Goal: Transaction & Acquisition: Purchase product/service

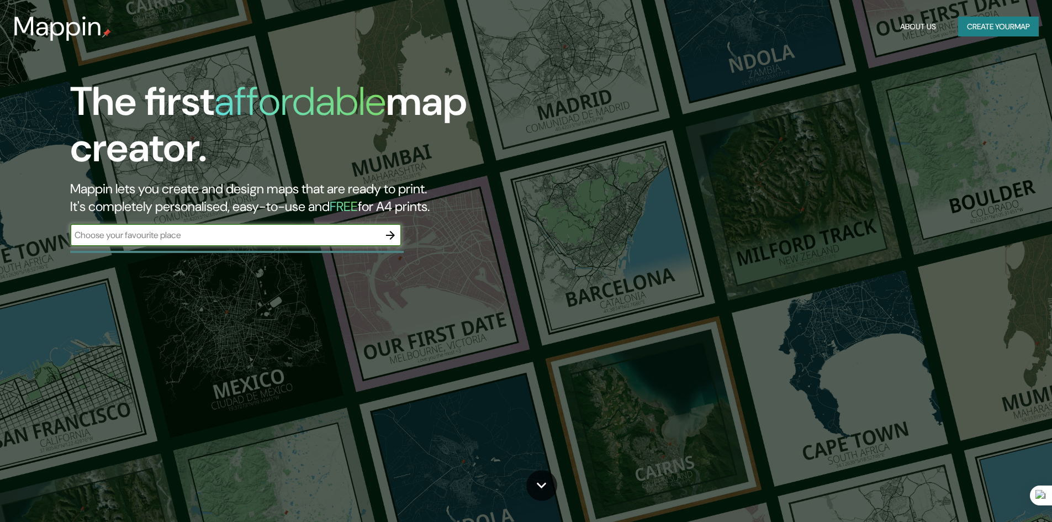
click at [251, 232] on input "text" at bounding box center [224, 235] width 309 height 13
type input "[GEOGRAPHIC_DATA]"
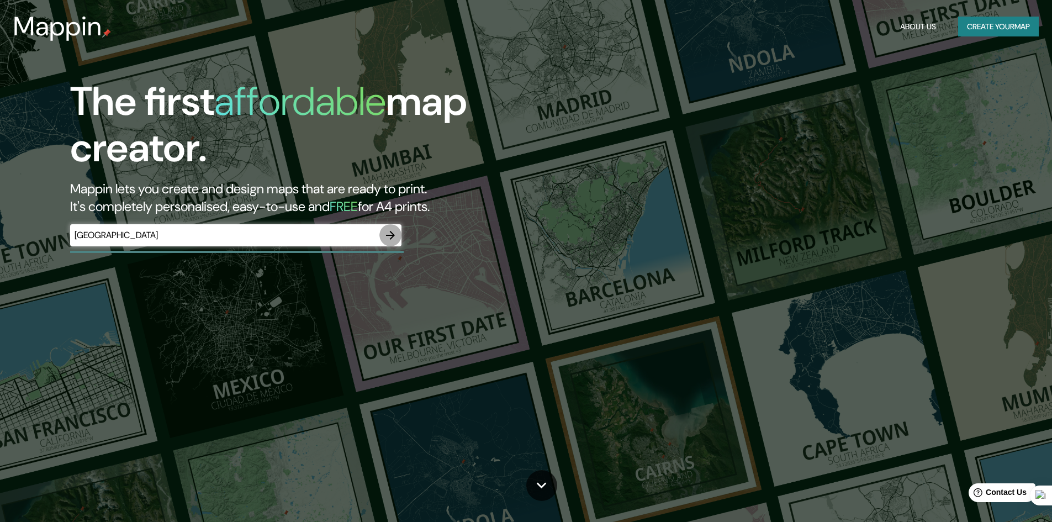
click at [394, 238] on icon "button" at bounding box center [390, 235] width 13 height 13
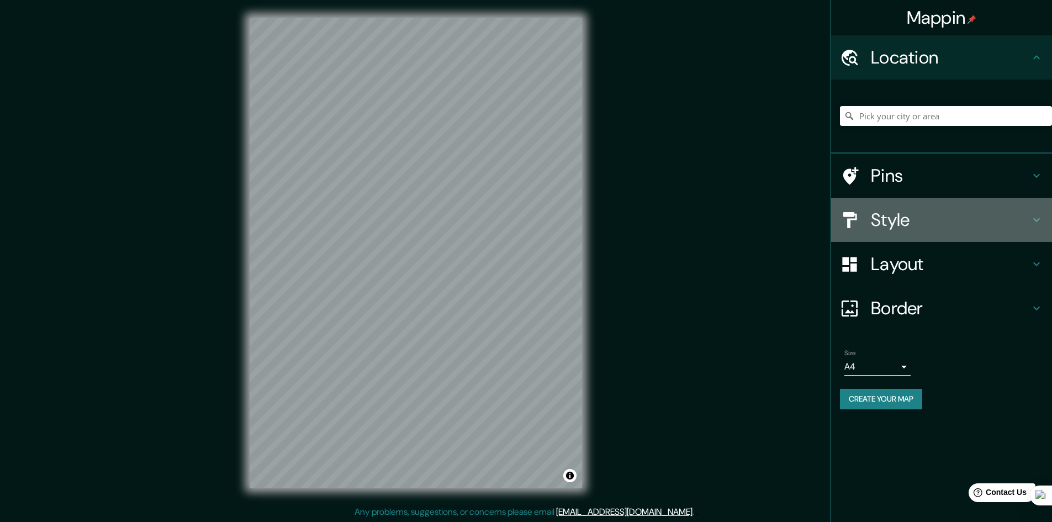
click at [992, 224] on h4 "Style" at bounding box center [950, 220] width 159 height 22
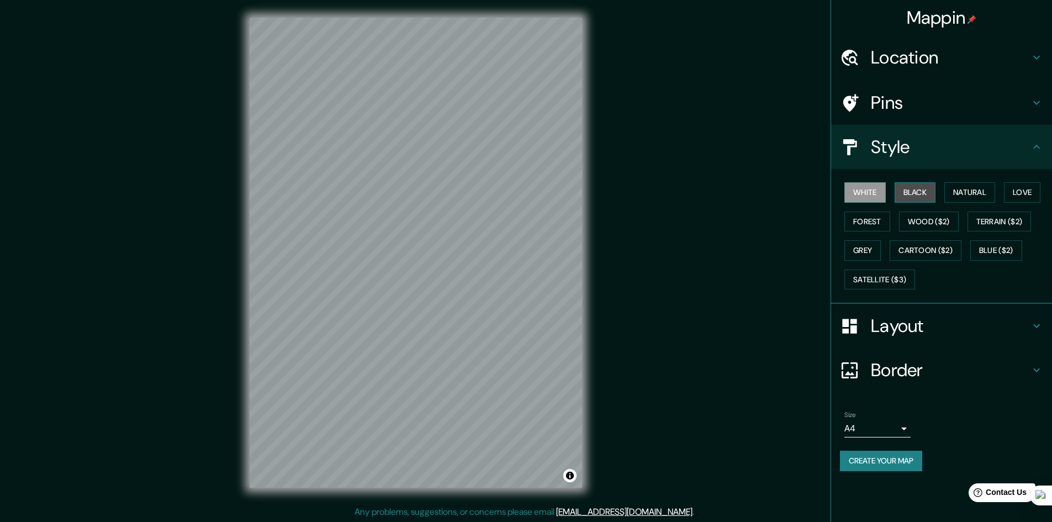
click at [915, 194] on button "Black" at bounding box center [915, 192] width 41 height 20
click at [974, 202] on button "Natural" at bounding box center [970, 192] width 51 height 20
click at [1016, 191] on button "Love" at bounding box center [1022, 192] width 36 height 20
click at [887, 225] on button "Forest" at bounding box center [868, 222] width 46 height 20
click at [926, 227] on button "Wood ($2)" at bounding box center [929, 222] width 60 height 20
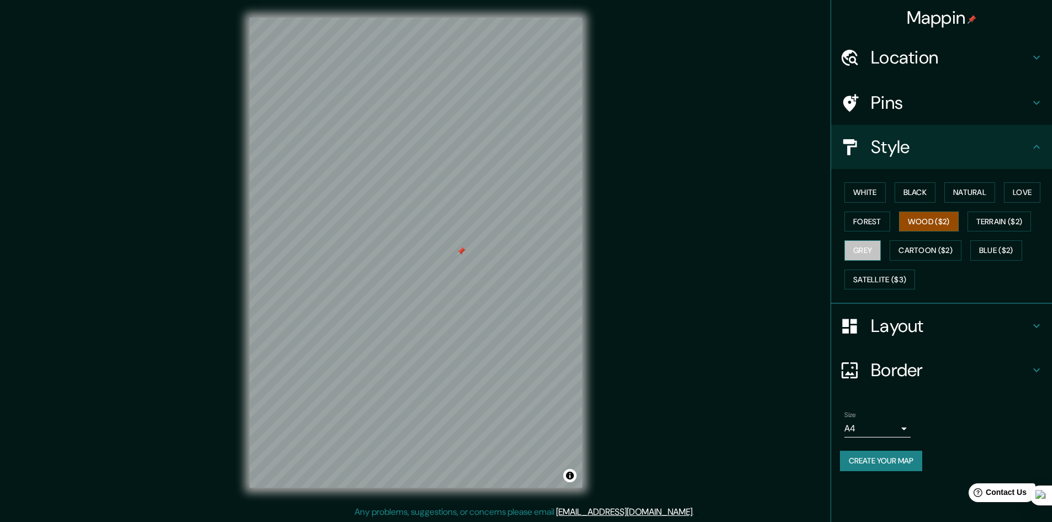
click at [860, 258] on button "Grey" at bounding box center [863, 250] width 36 height 20
click at [909, 254] on button "Cartoon ($2)" at bounding box center [926, 250] width 72 height 20
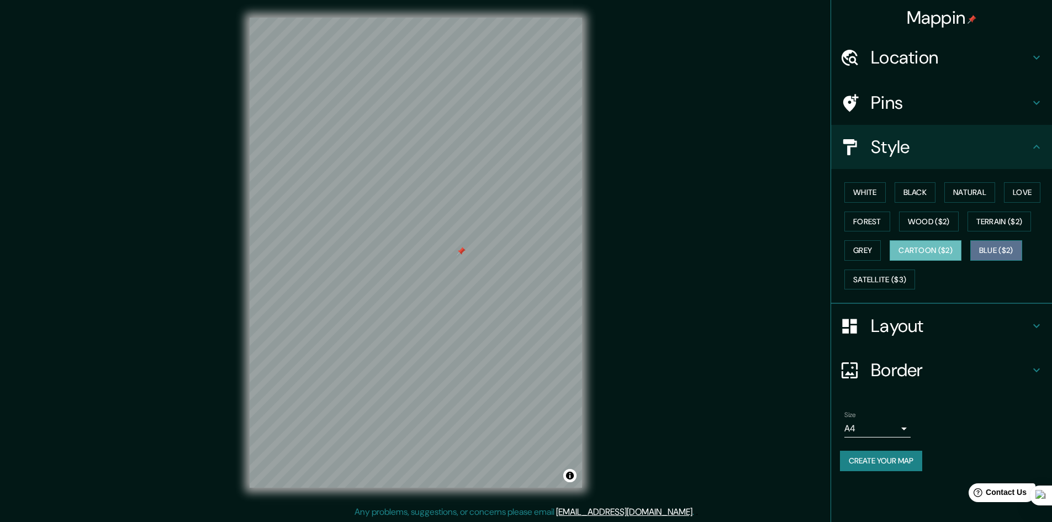
click at [1001, 251] on button "Blue ($2)" at bounding box center [997, 250] width 52 height 20
click at [891, 286] on button "Satellite ($3)" at bounding box center [880, 280] width 71 height 20
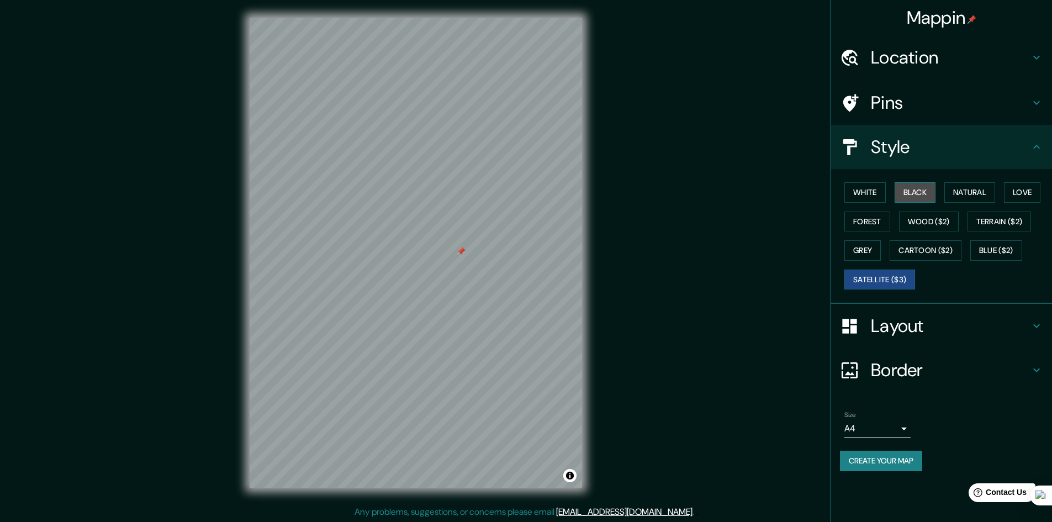
click at [923, 197] on button "Black" at bounding box center [915, 192] width 41 height 20
click at [874, 195] on button "White" at bounding box center [865, 192] width 41 height 20
click at [927, 225] on button "Wood ($2)" at bounding box center [929, 222] width 60 height 20
click at [862, 193] on button "White" at bounding box center [865, 192] width 41 height 20
click at [864, 217] on button "Forest" at bounding box center [868, 222] width 46 height 20
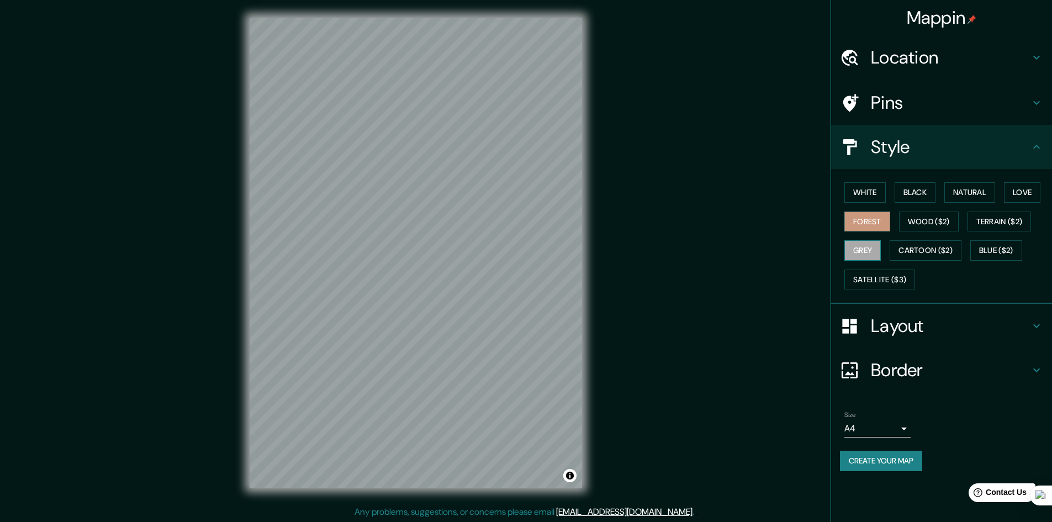
click at [866, 248] on button "Grey" at bounding box center [863, 250] width 36 height 20
click at [927, 182] on div "White Black Natural Love Forest Wood ($2) Terrain ($2) Grey Cartoon ($2) Blue (…" at bounding box center [946, 236] width 212 height 116
click at [996, 196] on button "Natural" at bounding box center [970, 192] width 51 height 20
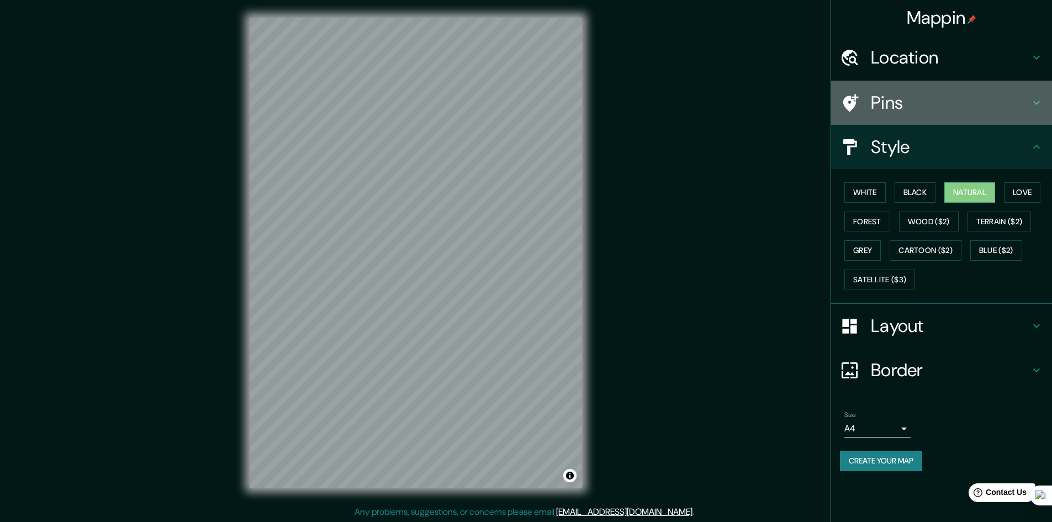
click at [1025, 102] on h4 "Pins" at bounding box center [950, 103] width 159 height 22
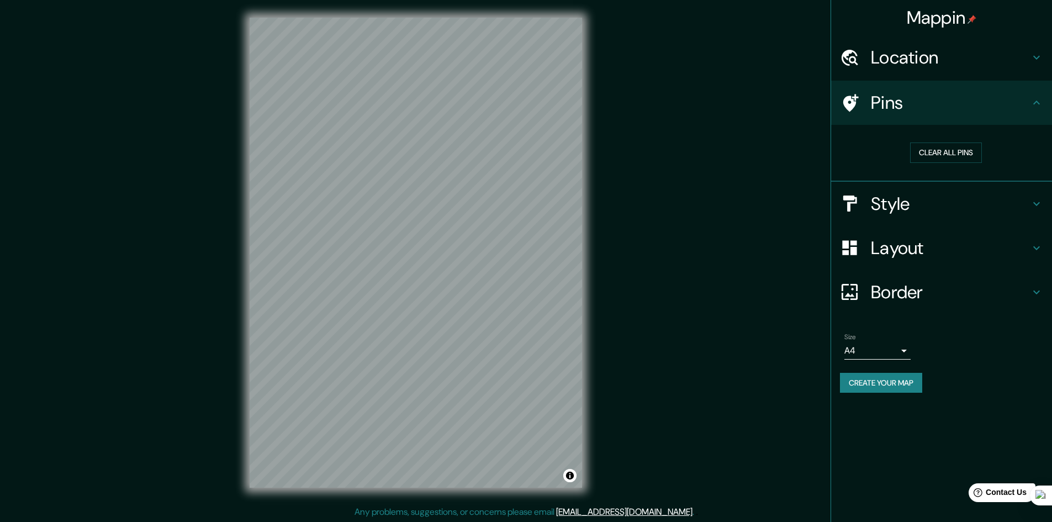
click at [952, 244] on h4 "Layout" at bounding box center [950, 248] width 159 height 22
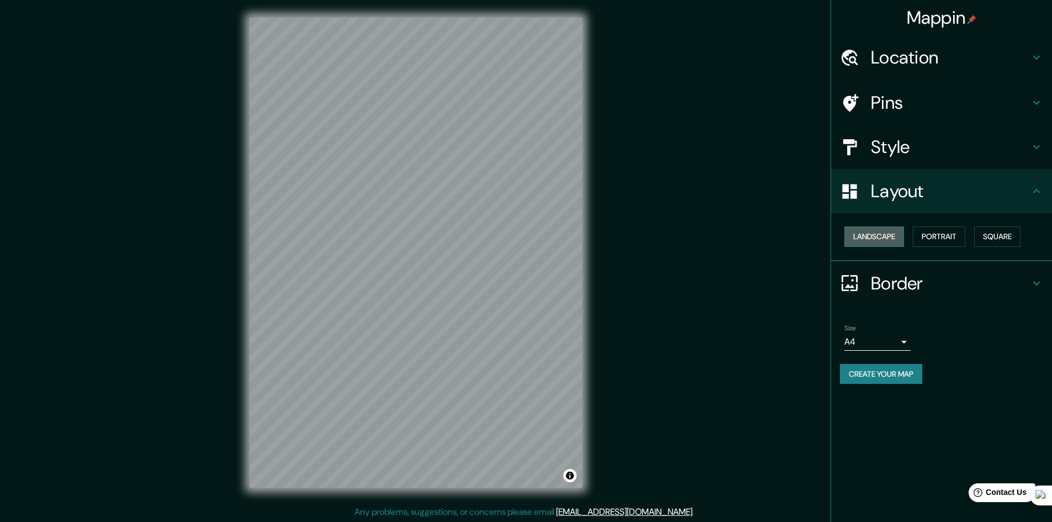
click at [878, 237] on button "Landscape" at bounding box center [875, 237] width 60 height 20
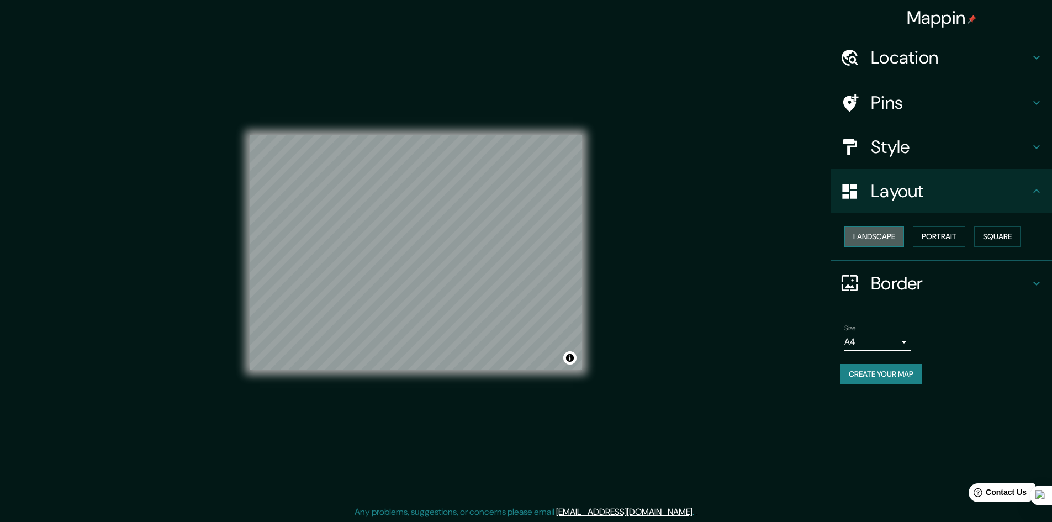
click at [878, 237] on button "Landscape" at bounding box center [875, 237] width 60 height 20
click at [936, 234] on button "Portrait" at bounding box center [939, 237] width 52 height 20
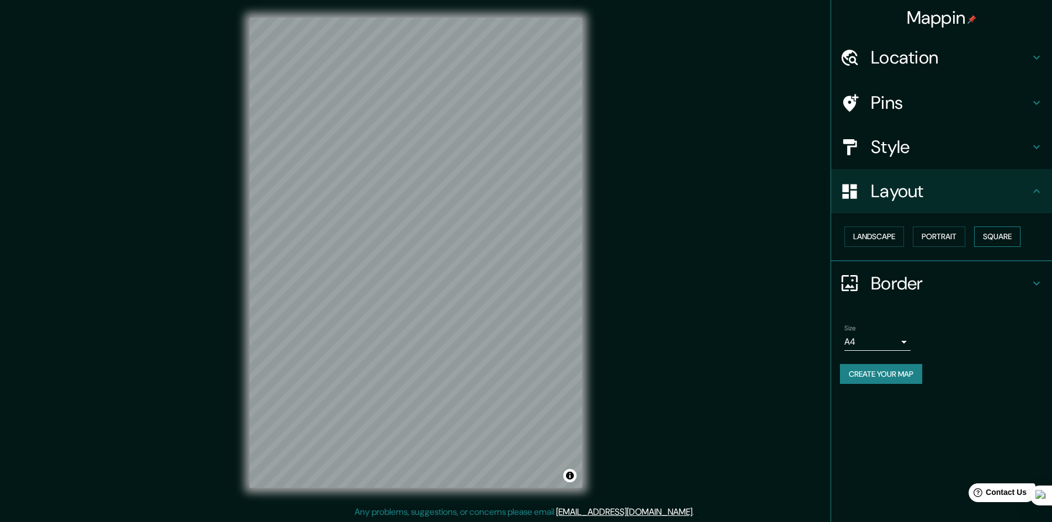
click at [989, 236] on button "Square" at bounding box center [998, 237] width 46 height 20
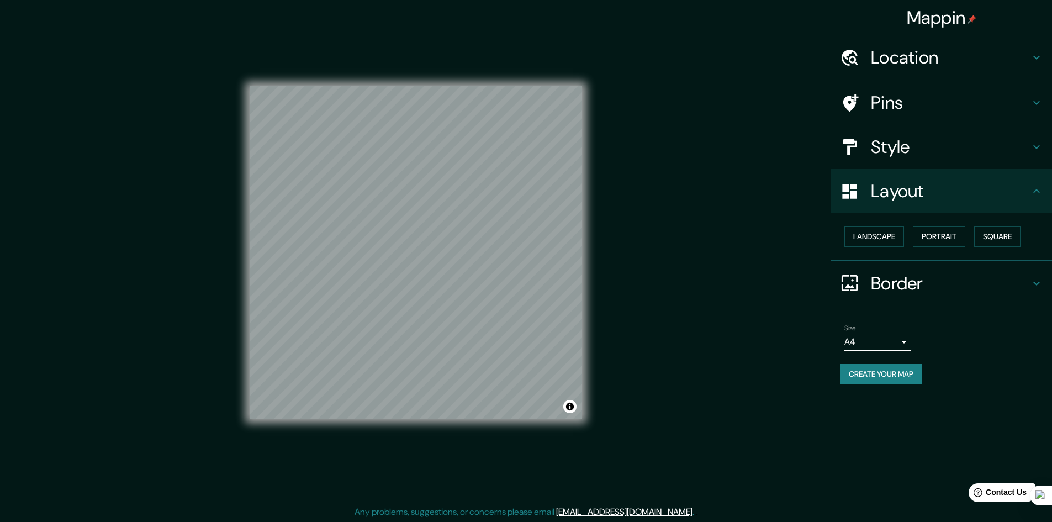
click at [896, 342] on body "Mappin Location Pins Style Layout Landscape Portrait Square Border Choose a bor…" at bounding box center [526, 261] width 1052 height 522
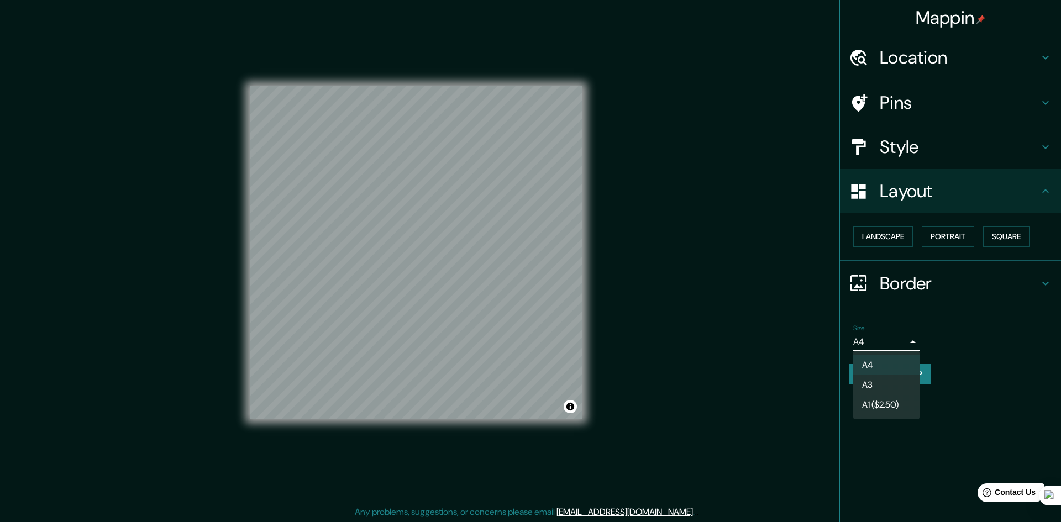
click at [895, 383] on li "A3" at bounding box center [886, 385] width 66 height 20
type input "a4"
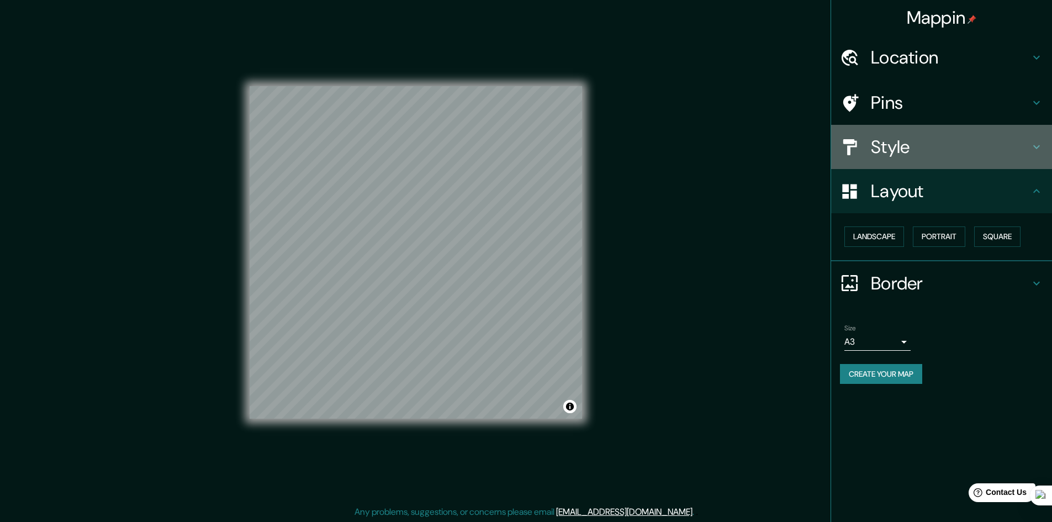
click at [913, 151] on h4 "Style" at bounding box center [950, 147] width 159 height 22
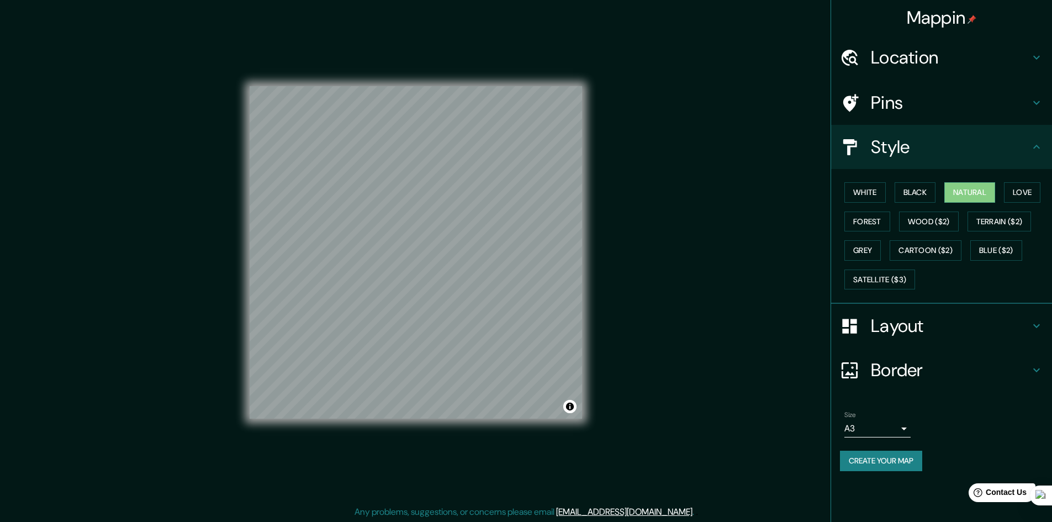
click at [914, 93] on h4 "Pins" at bounding box center [950, 103] width 159 height 22
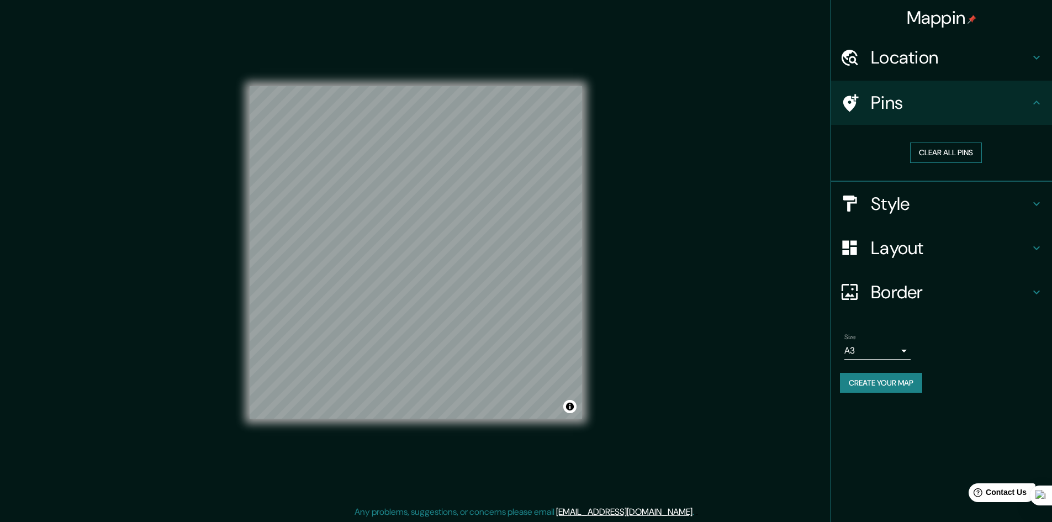
click at [946, 154] on button "Clear all pins" at bounding box center [946, 153] width 72 height 20
click at [959, 153] on button "Clear all pins" at bounding box center [946, 153] width 72 height 20
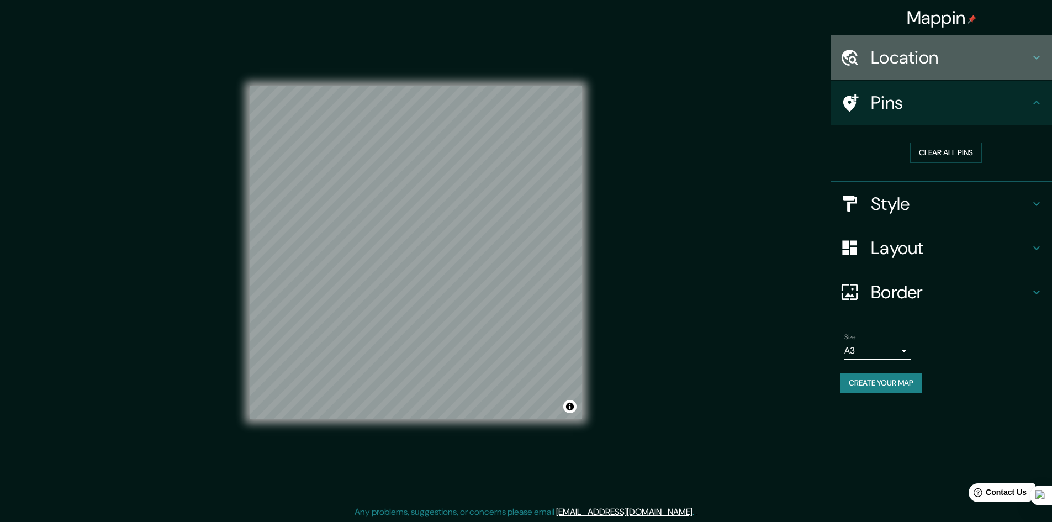
click at [1024, 60] on h4 "Location" at bounding box center [950, 57] width 159 height 22
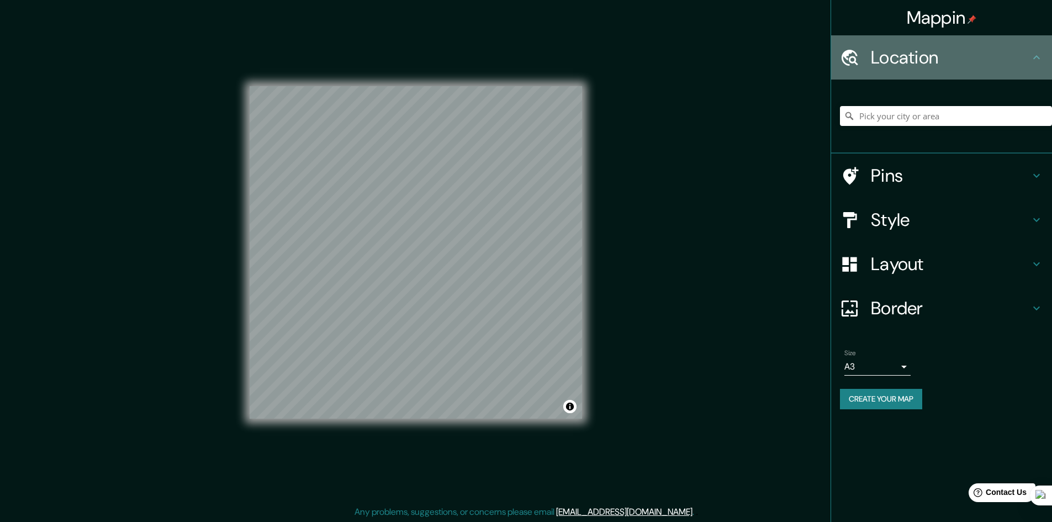
click at [960, 55] on h4 "Location" at bounding box center [950, 57] width 159 height 22
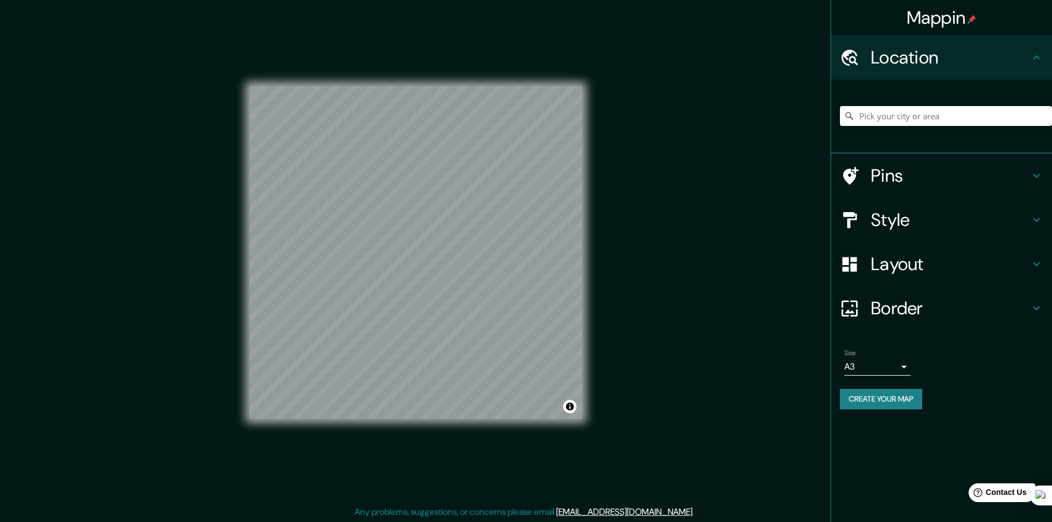
click at [913, 174] on h4 "Pins" at bounding box center [950, 176] width 159 height 22
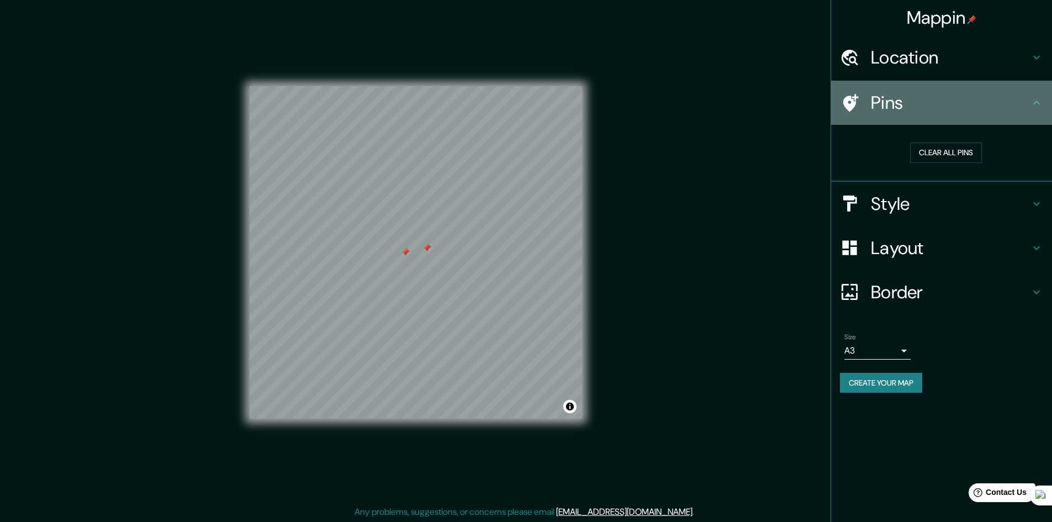
click at [1035, 93] on div "Pins" at bounding box center [941, 103] width 221 height 44
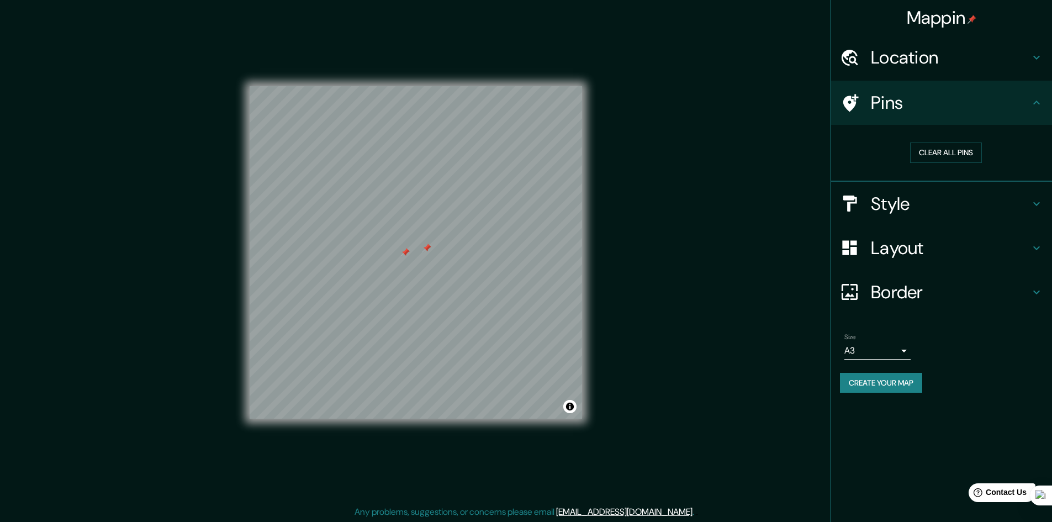
click at [891, 383] on button "Create your map" at bounding box center [881, 383] width 82 height 20
click at [915, 286] on h4 "Border" at bounding box center [950, 292] width 159 height 22
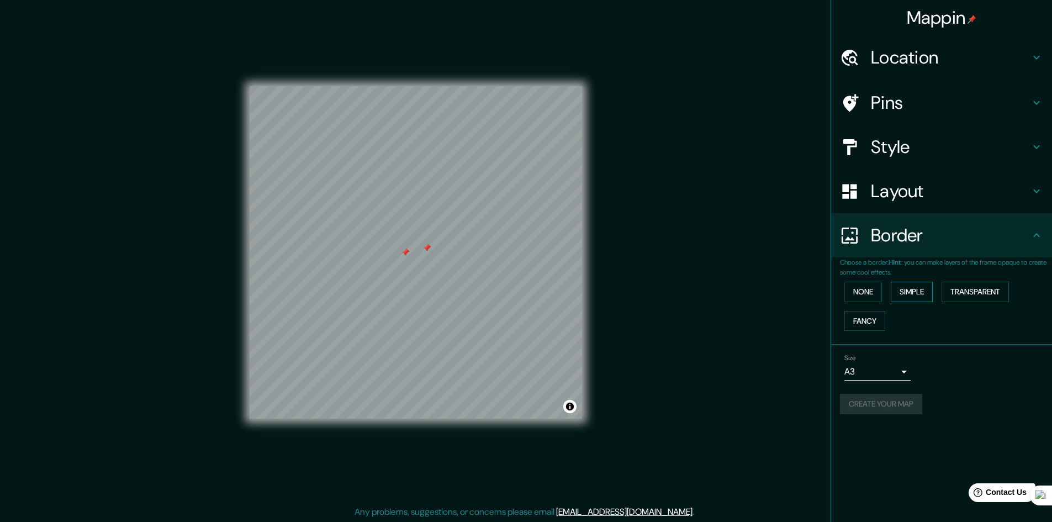
click at [916, 297] on button "Simple" at bounding box center [912, 292] width 42 height 20
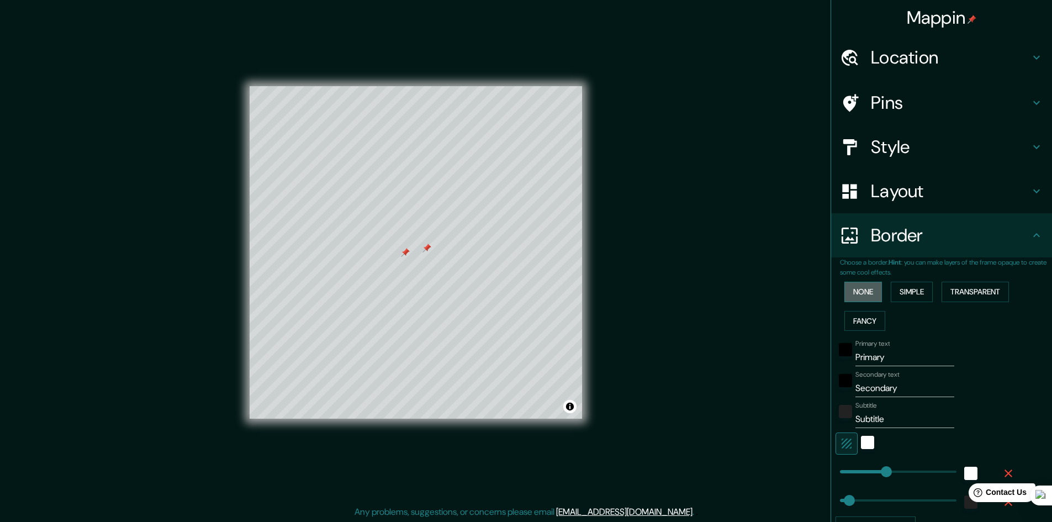
click at [871, 288] on button "None" at bounding box center [864, 292] width 38 height 20
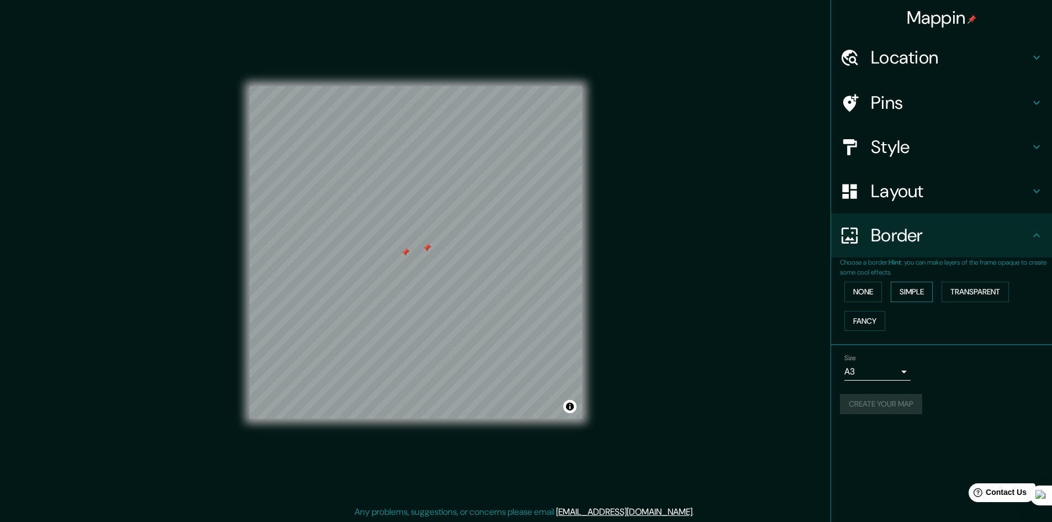
click at [919, 290] on button "Simple" at bounding box center [912, 292] width 42 height 20
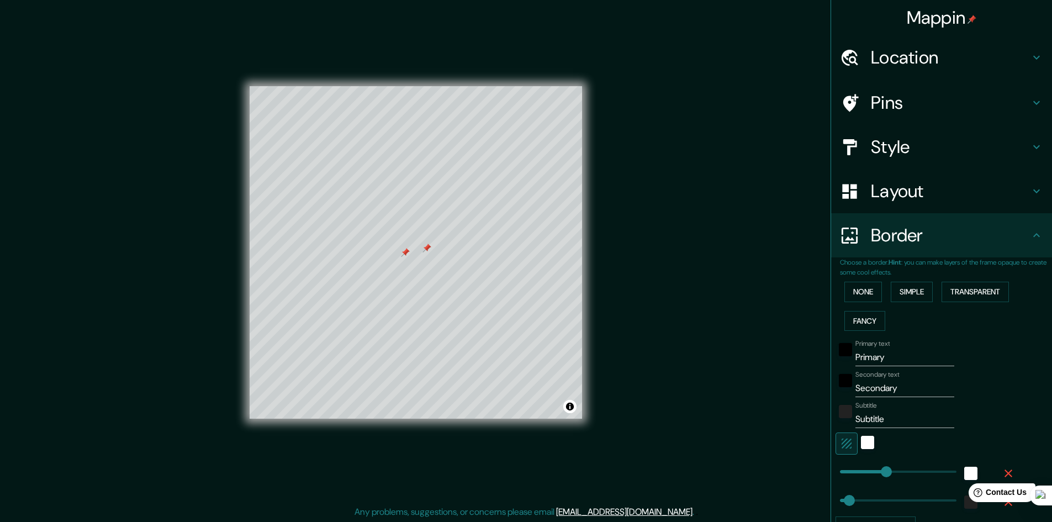
scroll to position [81, 0]
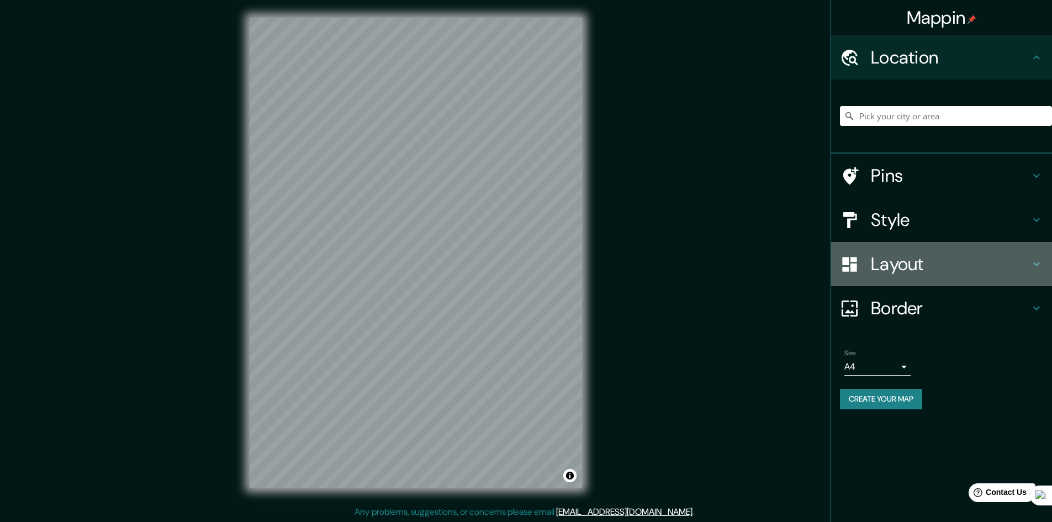
click at [972, 273] on h4 "Layout" at bounding box center [950, 264] width 159 height 22
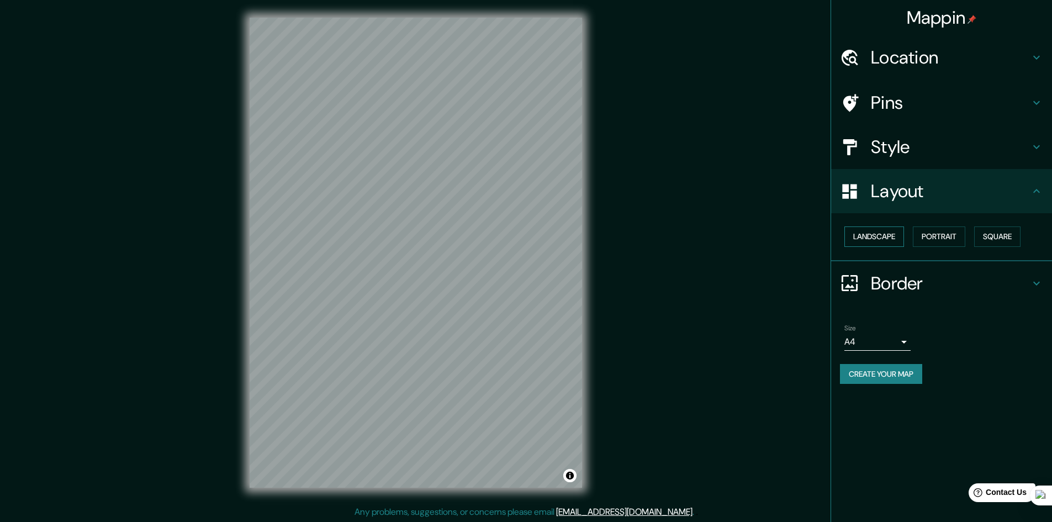
click at [894, 238] on button "Landscape" at bounding box center [875, 237] width 60 height 20
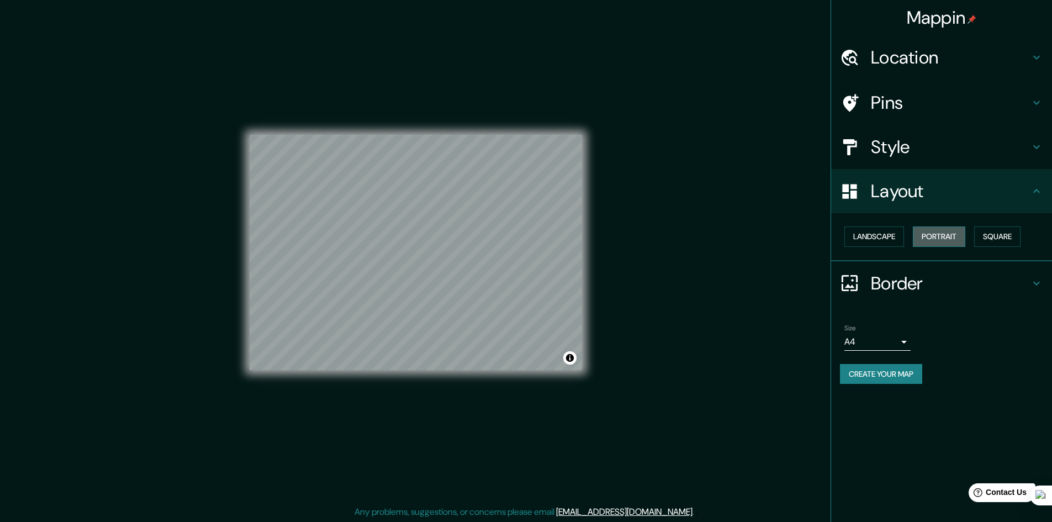
click at [933, 236] on button "Portrait" at bounding box center [939, 237] width 52 height 20
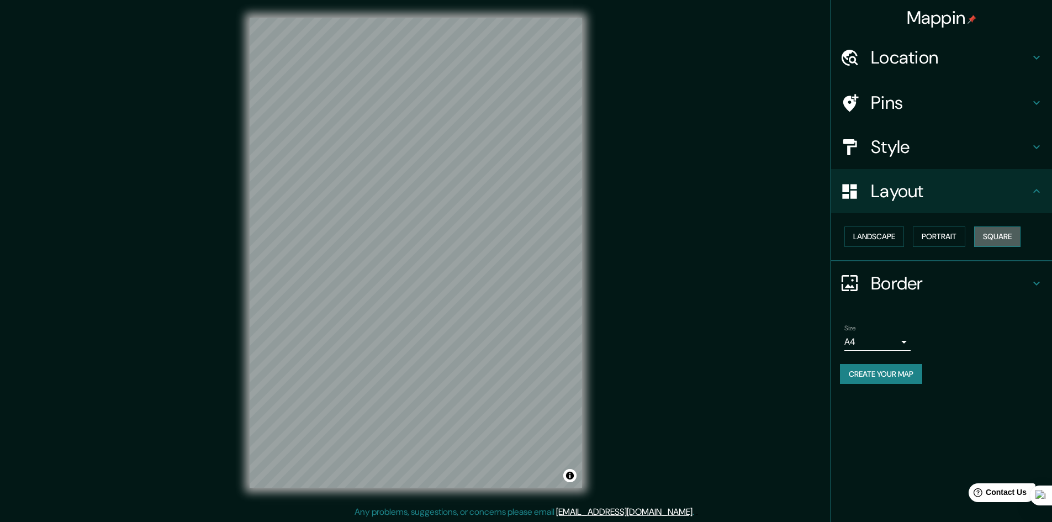
click at [984, 236] on button "Square" at bounding box center [998, 237] width 46 height 20
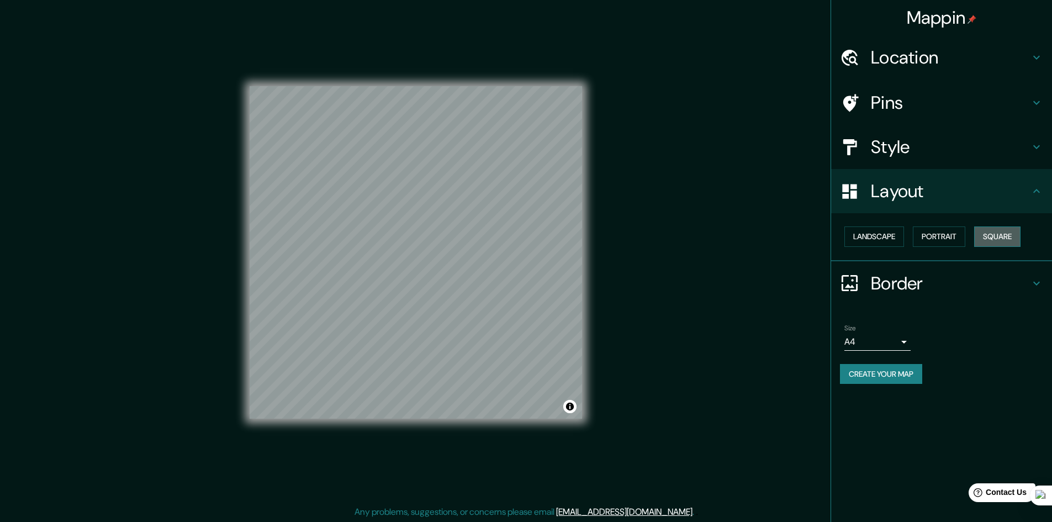
click at [985, 236] on button "Square" at bounding box center [998, 237] width 46 height 20
click at [953, 236] on button "Portrait" at bounding box center [939, 237] width 52 height 20
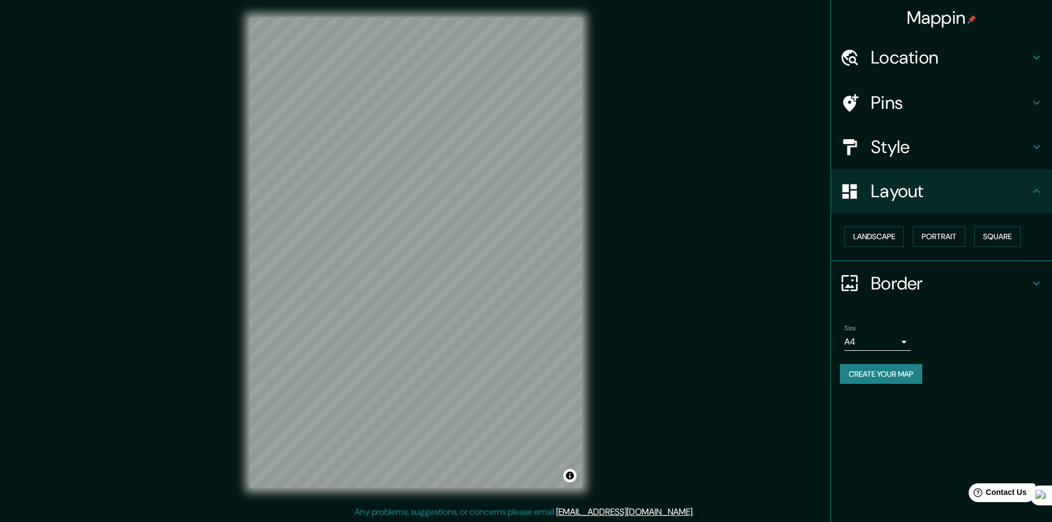
click at [907, 236] on div "Landscape Portrait Square" at bounding box center [946, 236] width 212 height 29
click at [887, 234] on button "Landscape" at bounding box center [875, 237] width 60 height 20
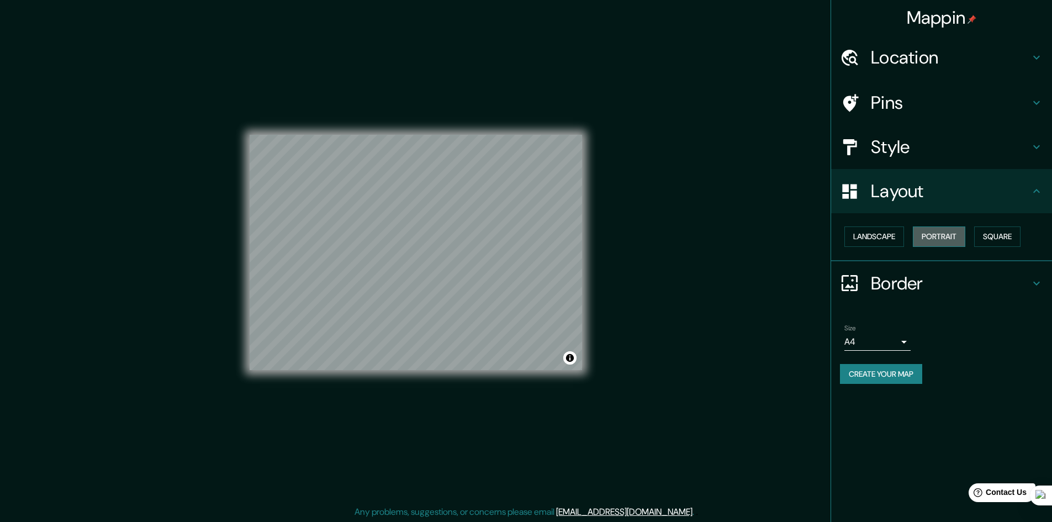
click at [949, 240] on button "Portrait" at bounding box center [939, 237] width 52 height 20
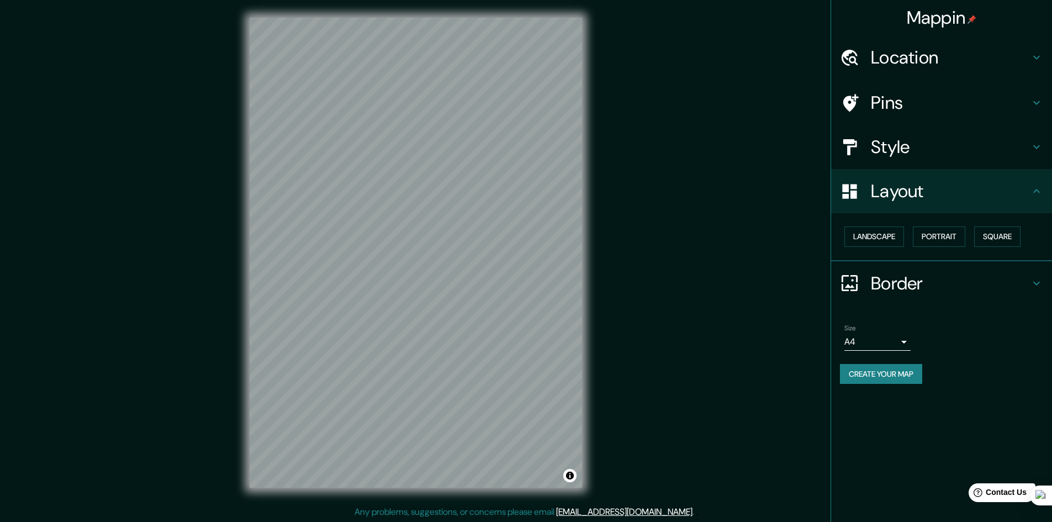
click at [962, 196] on h4 "Layout" at bounding box center [950, 191] width 159 height 22
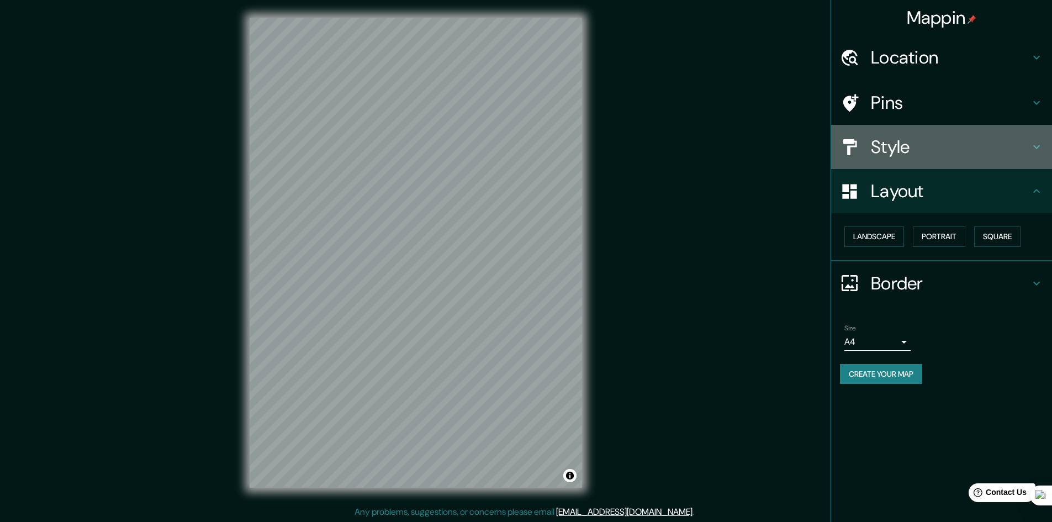
click at [957, 144] on h4 "Style" at bounding box center [950, 147] width 159 height 22
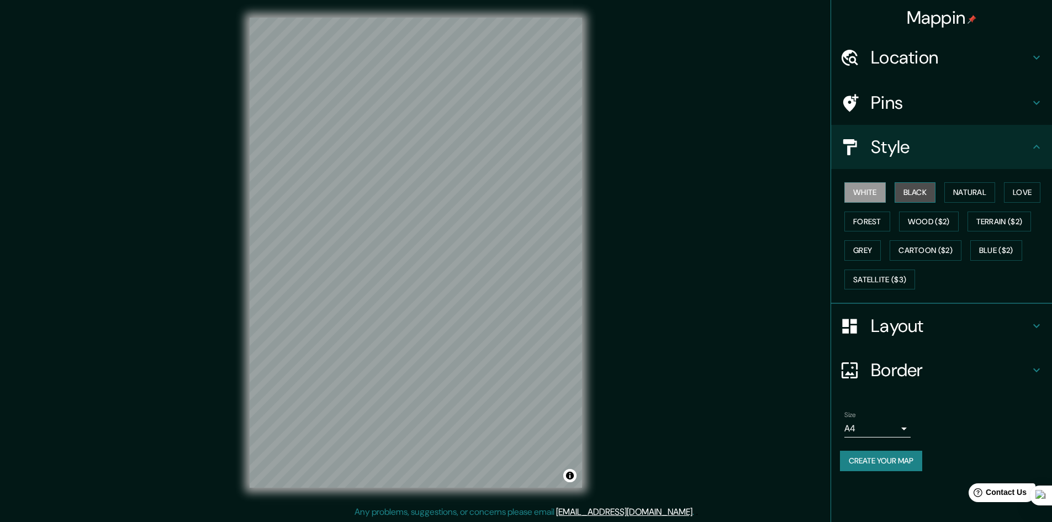
click at [920, 188] on button "Black" at bounding box center [915, 192] width 41 height 20
click at [919, 217] on button "Wood ($2)" at bounding box center [929, 222] width 60 height 20
click at [875, 222] on button "Forest" at bounding box center [868, 222] width 46 height 20
click at [912, 226] on button "Wood ($2)" at bounding box center [929, 222] width 60 height 20
click at [876, 251] on button "Grey" at bounding box center [863, 250] width 36 height 20
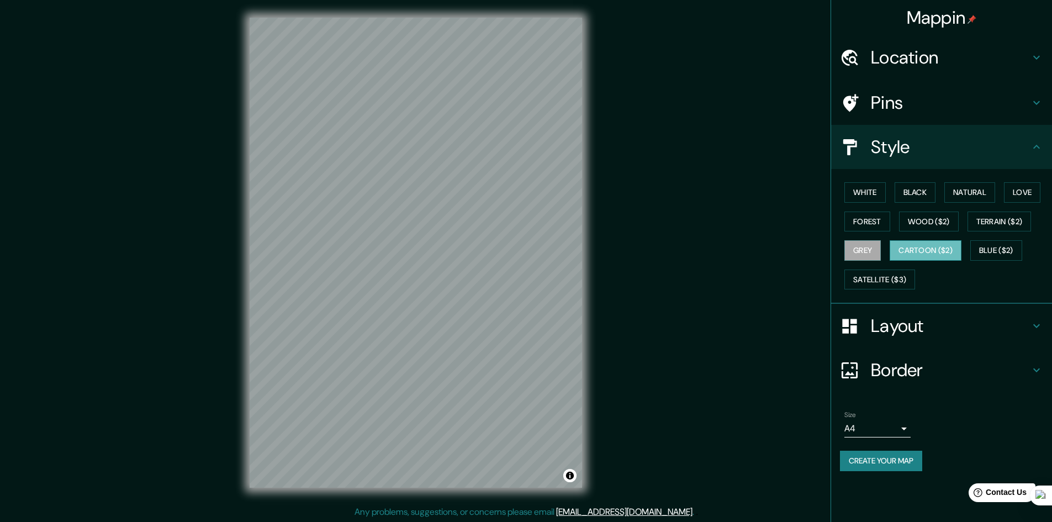
click at [907, 250] on button "Cartoon ($2)" at bounding box center [926, 250] width 72 height 20
click at [997, 254] on button "Blue ($2)" at bounding box center [997, 250] width 52 height 20
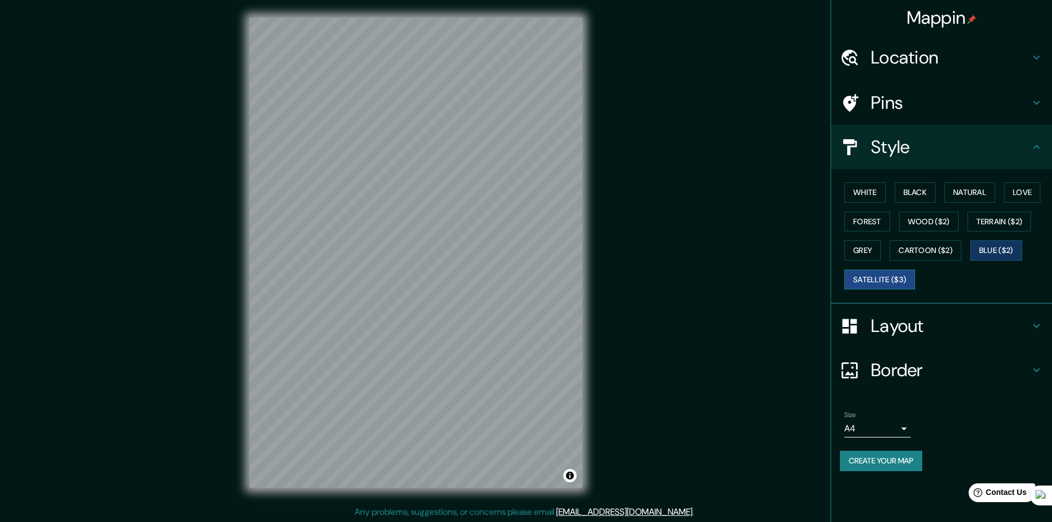
click at [893, 275] on button "Satellite ($3)" at bounding box center [880, 280] width 71 height 20
click at [867, 251] on button "Grey" at bounding box center [863, 250] width 36 height 20
click at [932, 218] on button "Wood ($2)" at bounding box center [929, 222] width 60 height 20
click at [967, 196] on button "Natural" at bounding box center [970, 192] width 51 height 20
